Goal: Task Accomplishment & Management: Complete application form

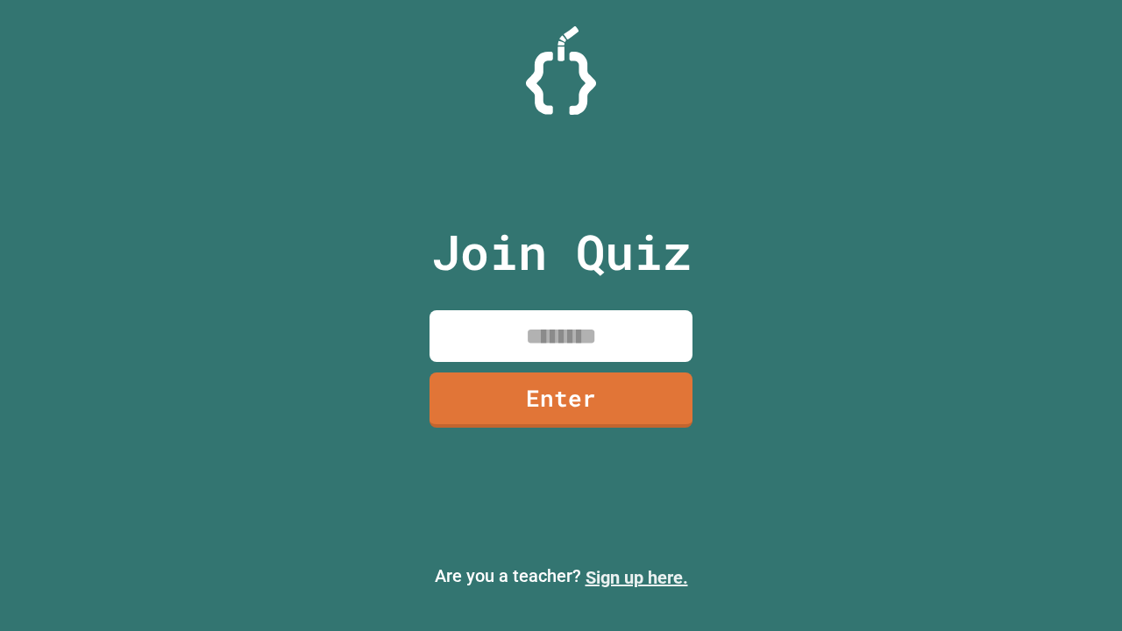
click at [636, 577] on link "Sign up here." at bounding box center [636, 577] width 103 height 21
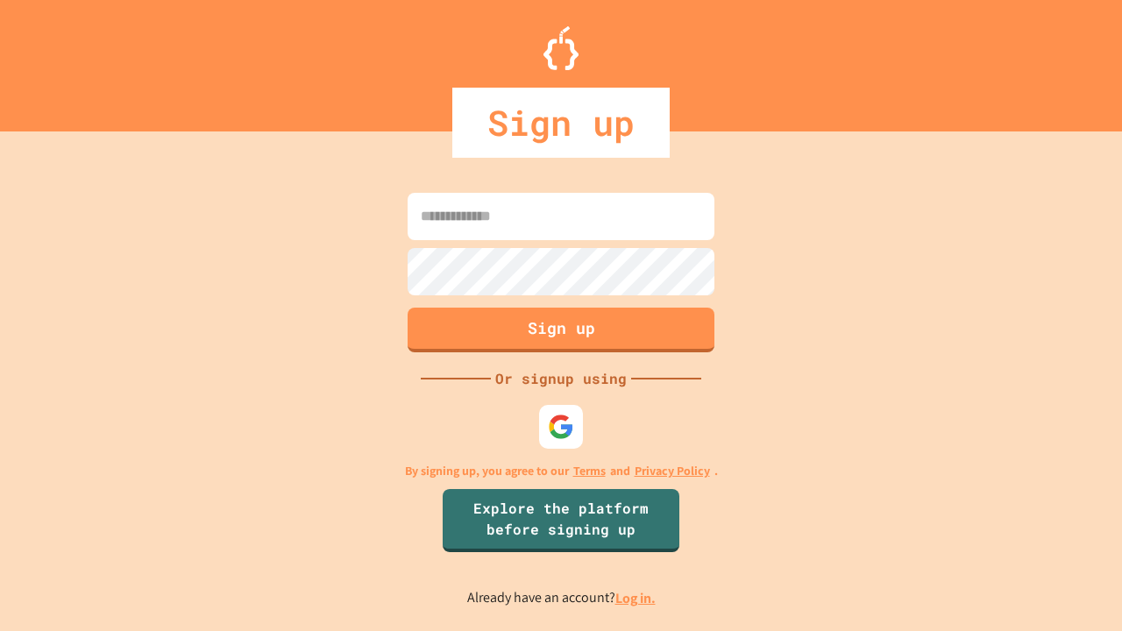
click at [636, 598] on link "Log in." at bounding box center [635, 598] width 40 height 18
